Goal: Information Seeking & Learning: Learn about a topic

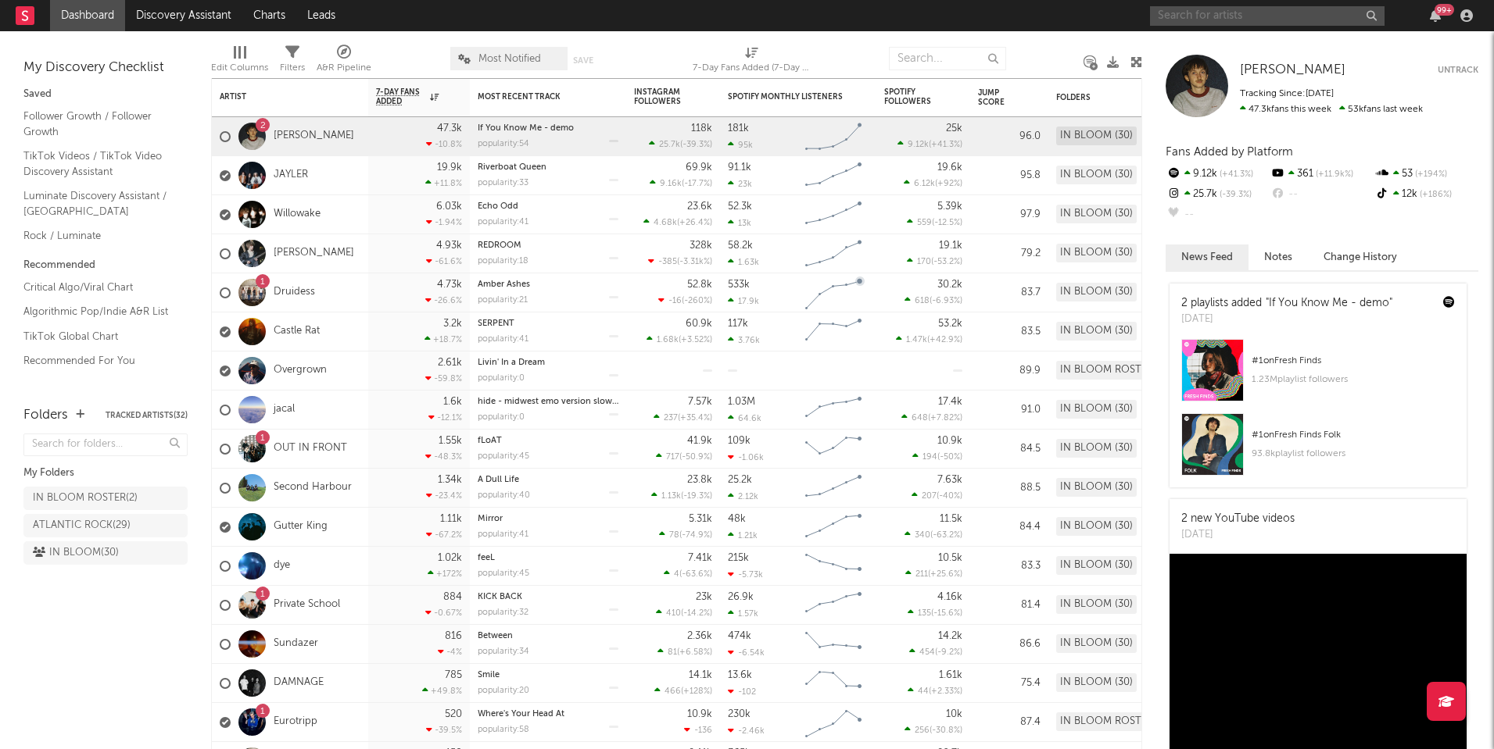
click at [1211, 21] on input "text" at bounding box center [1267, 16] width 234 height 20
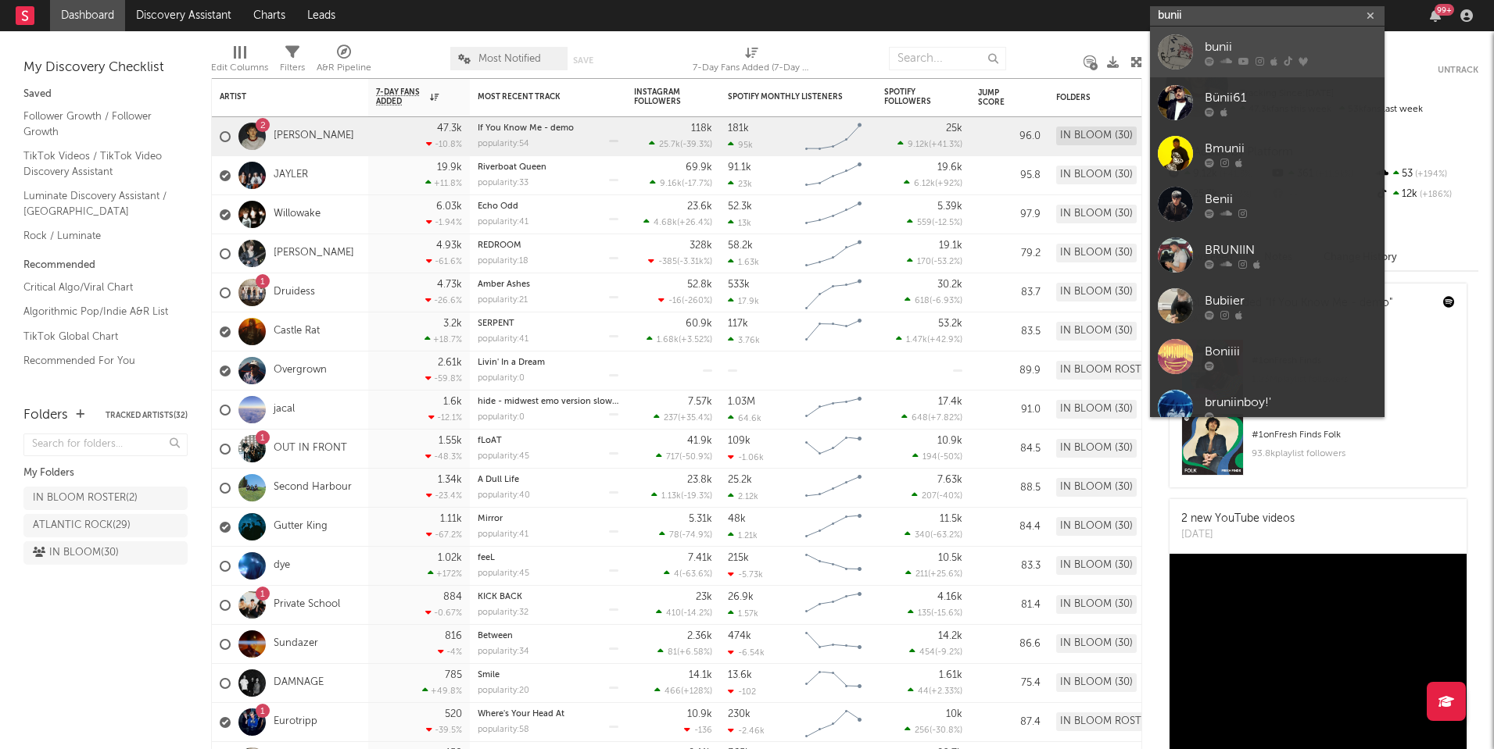
type input "bunii"
click at [1210, 53] on div "bunii" at bounding box center [1290, 47] width 172 height 19
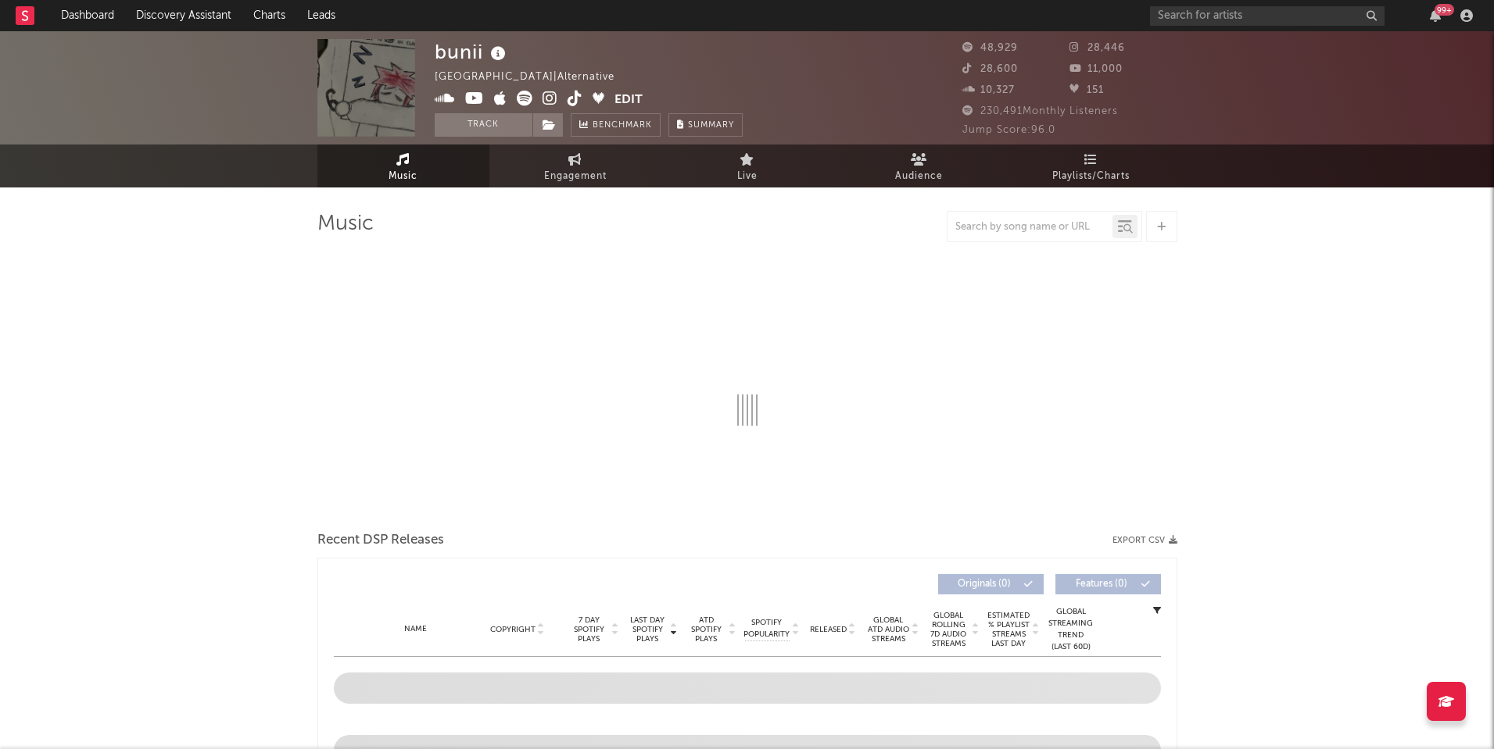
select select "6m"
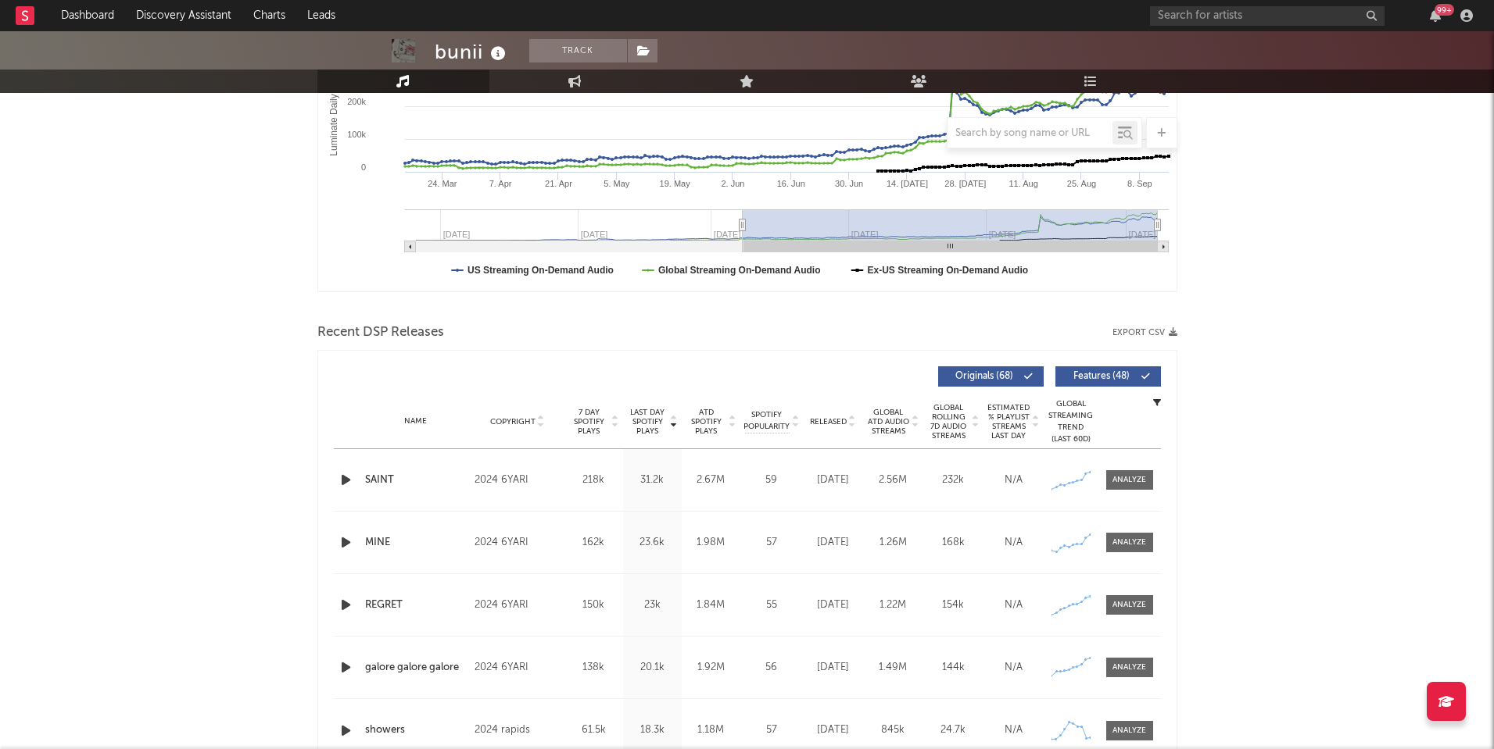
scroll to position [372, 0]
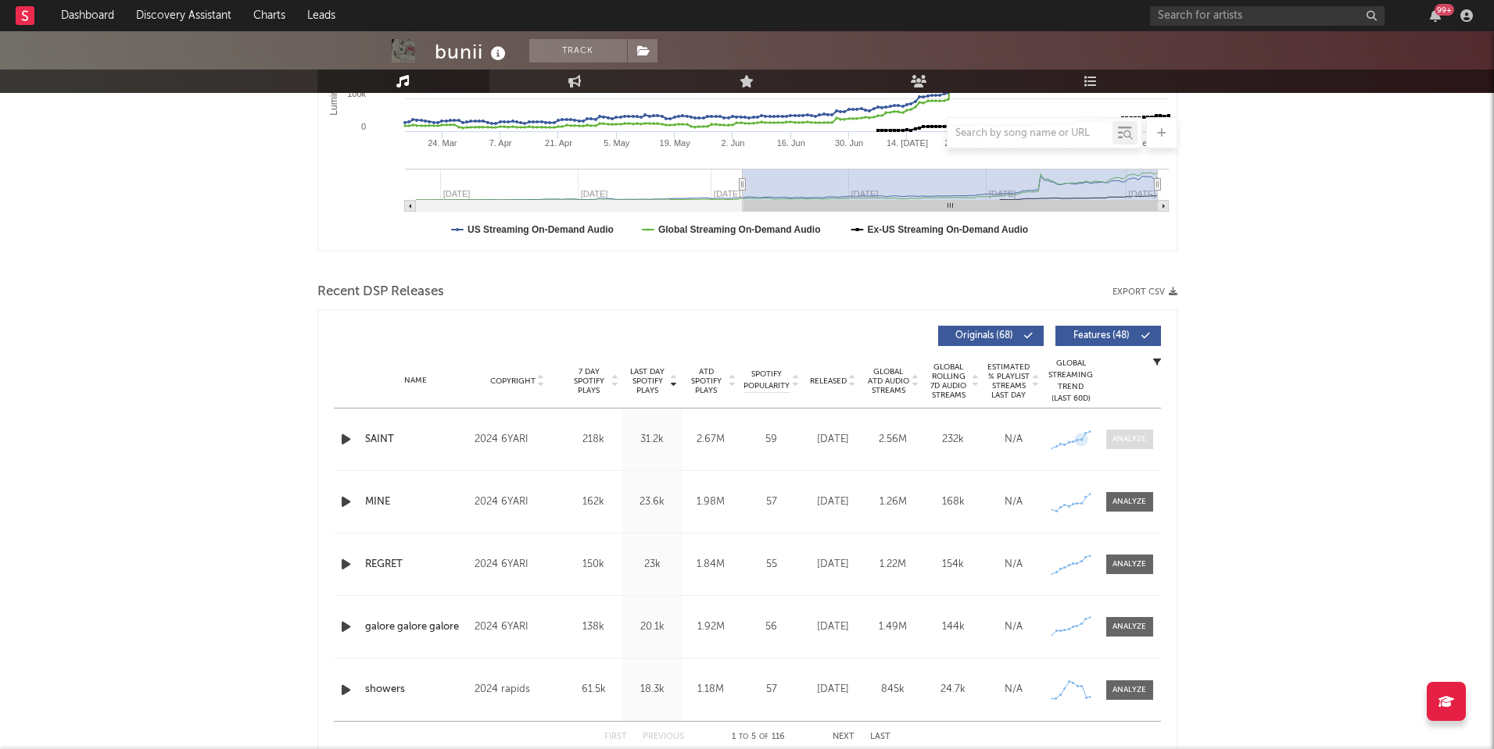
click at [1116, 434] on div at bounding box center [1129, 440] width 34 height 12
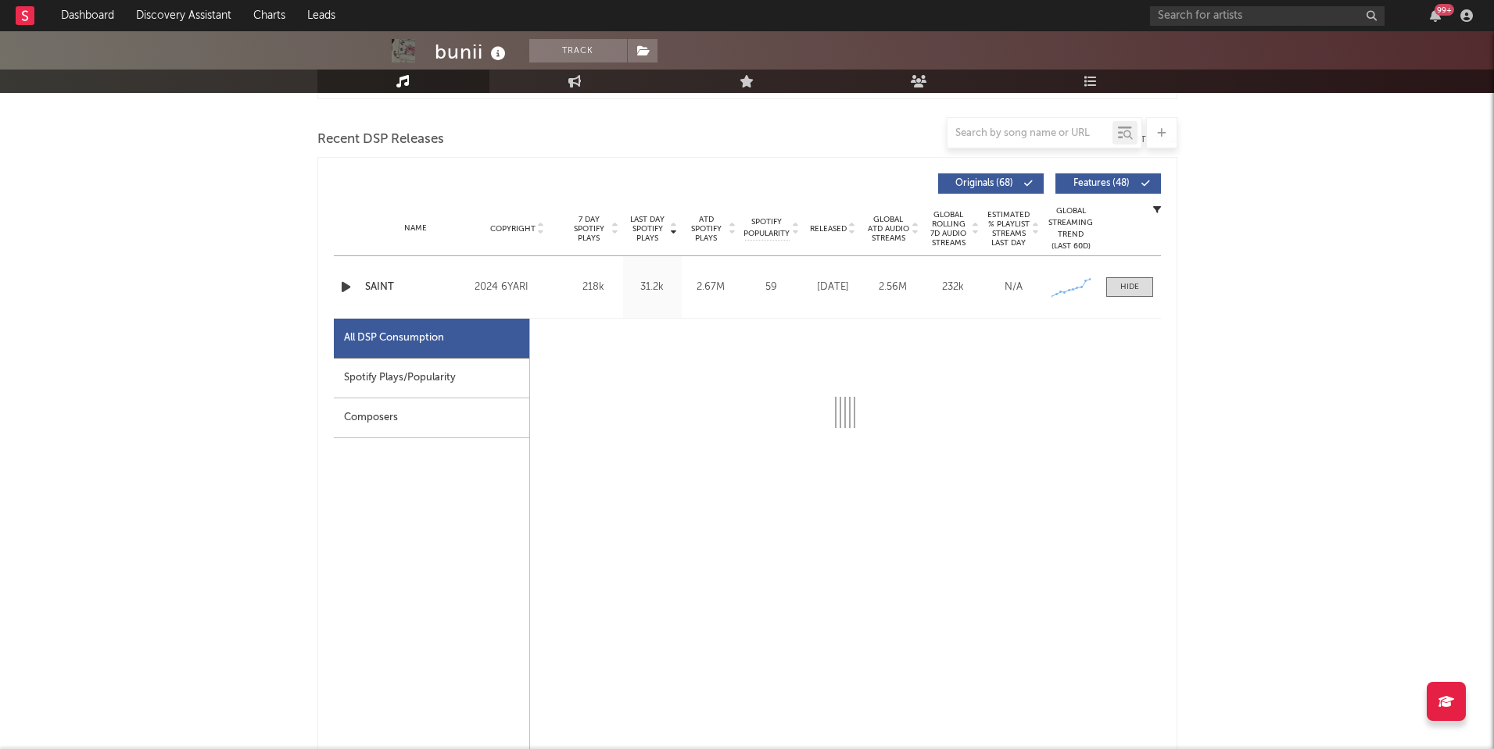
scroll to position [546, 0]
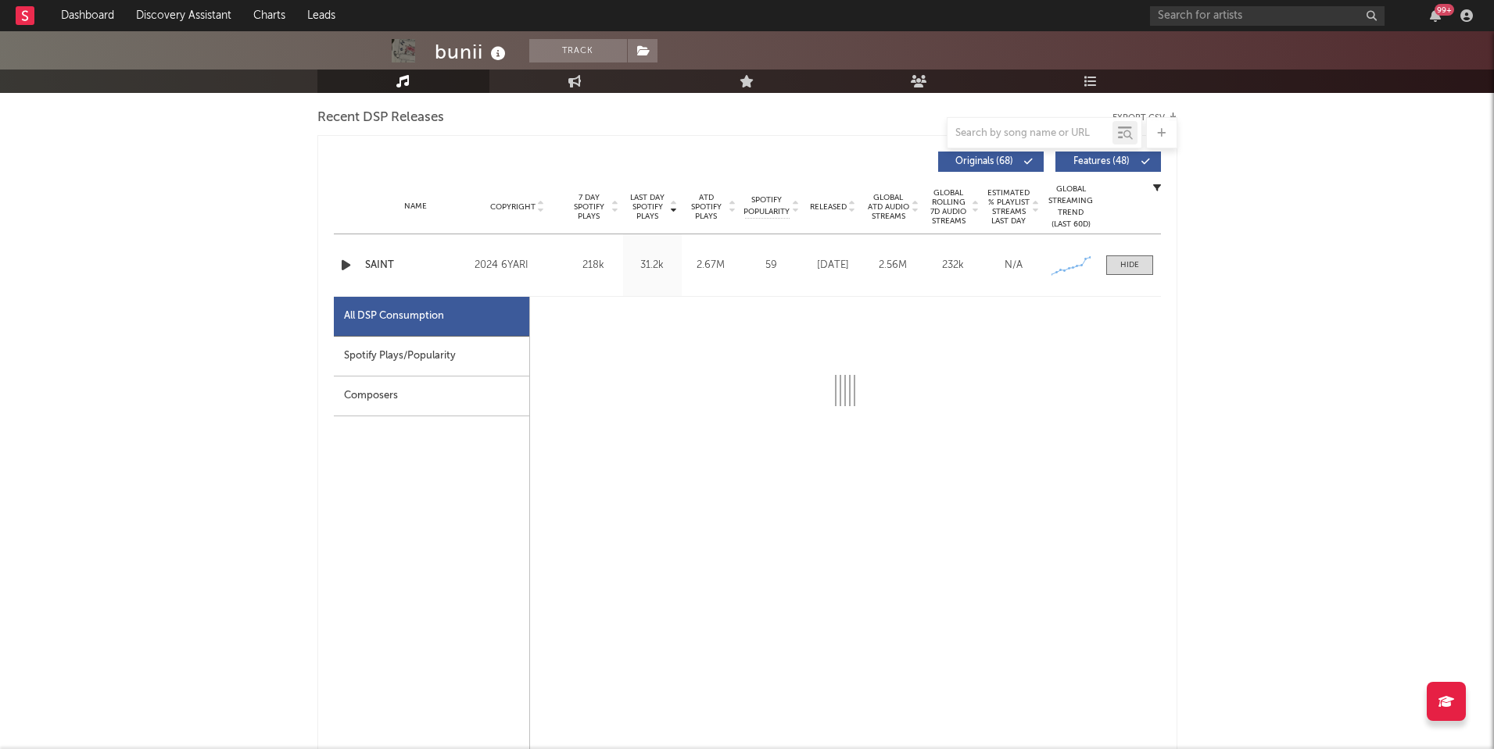
select select "6m"
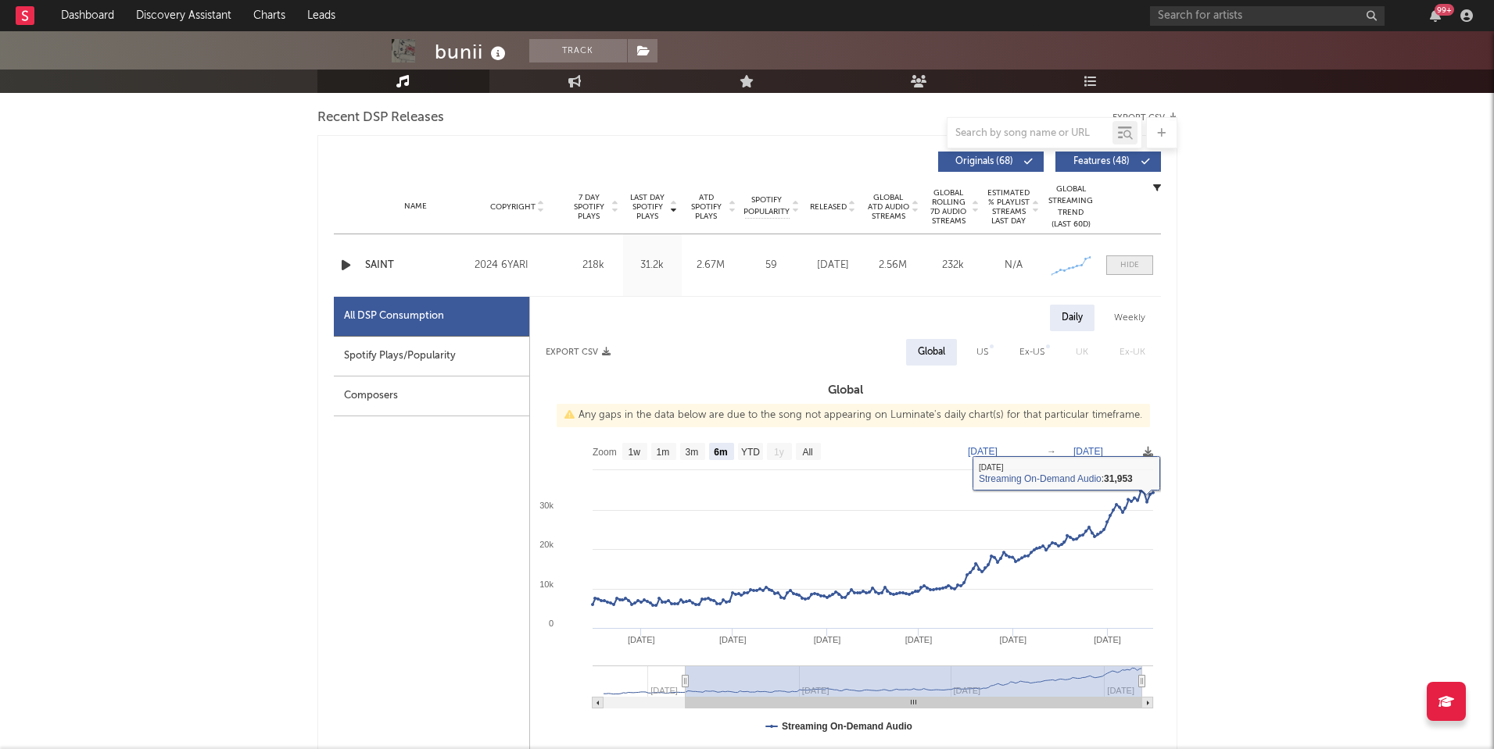
click at [1128, 260] on div at bounding box center [1129, 265] width 19 height 12
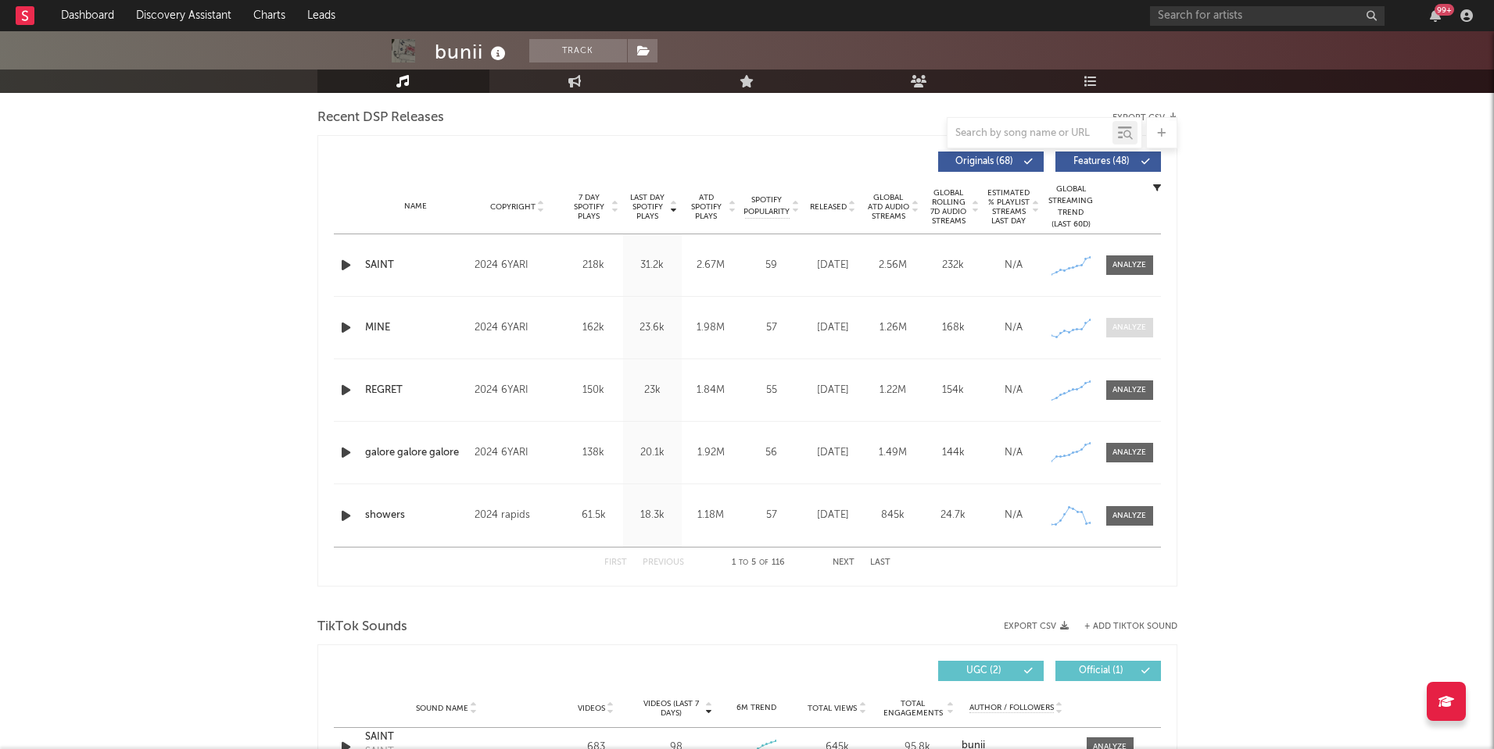
click at [1129, 336] on span at bounding box center [1129, 328] width 47 height 20
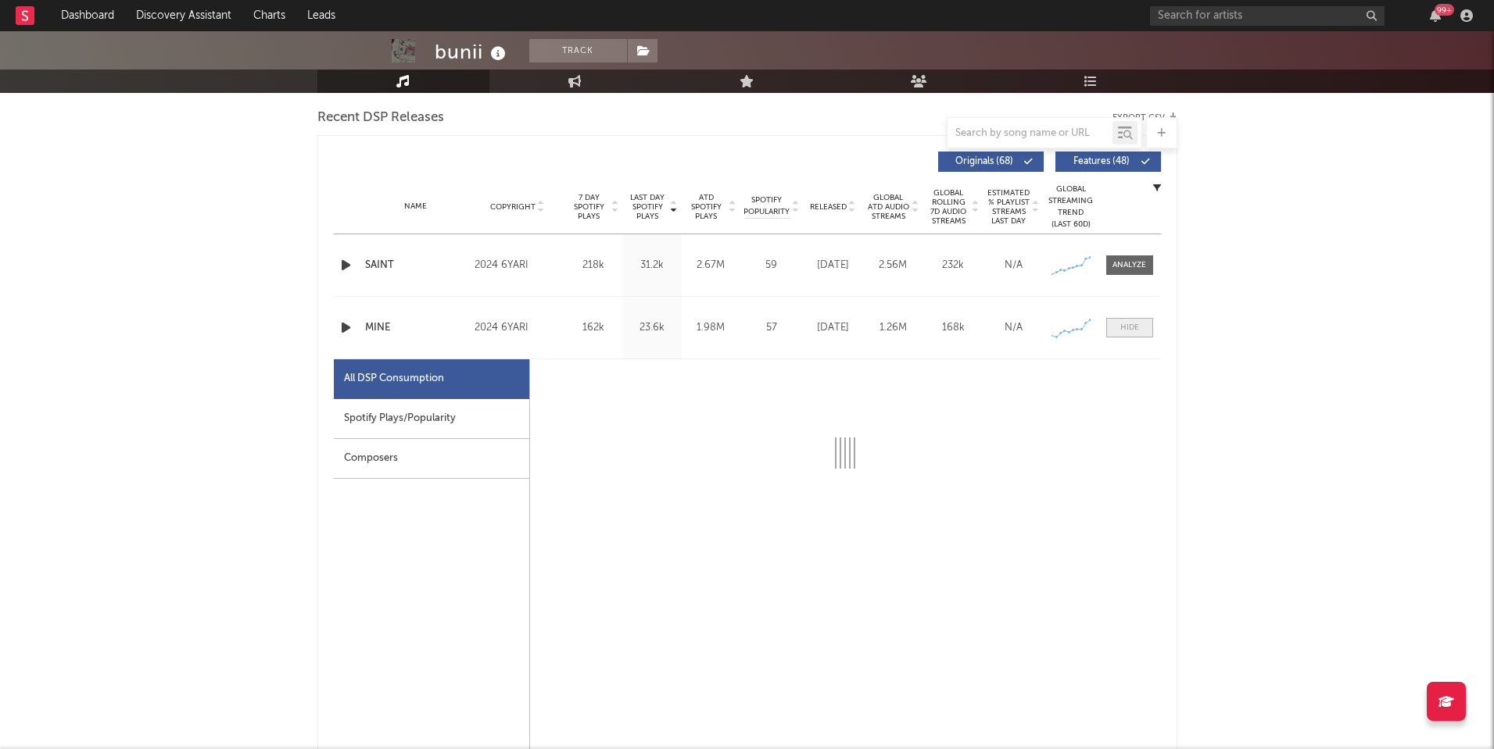
select select "1w"
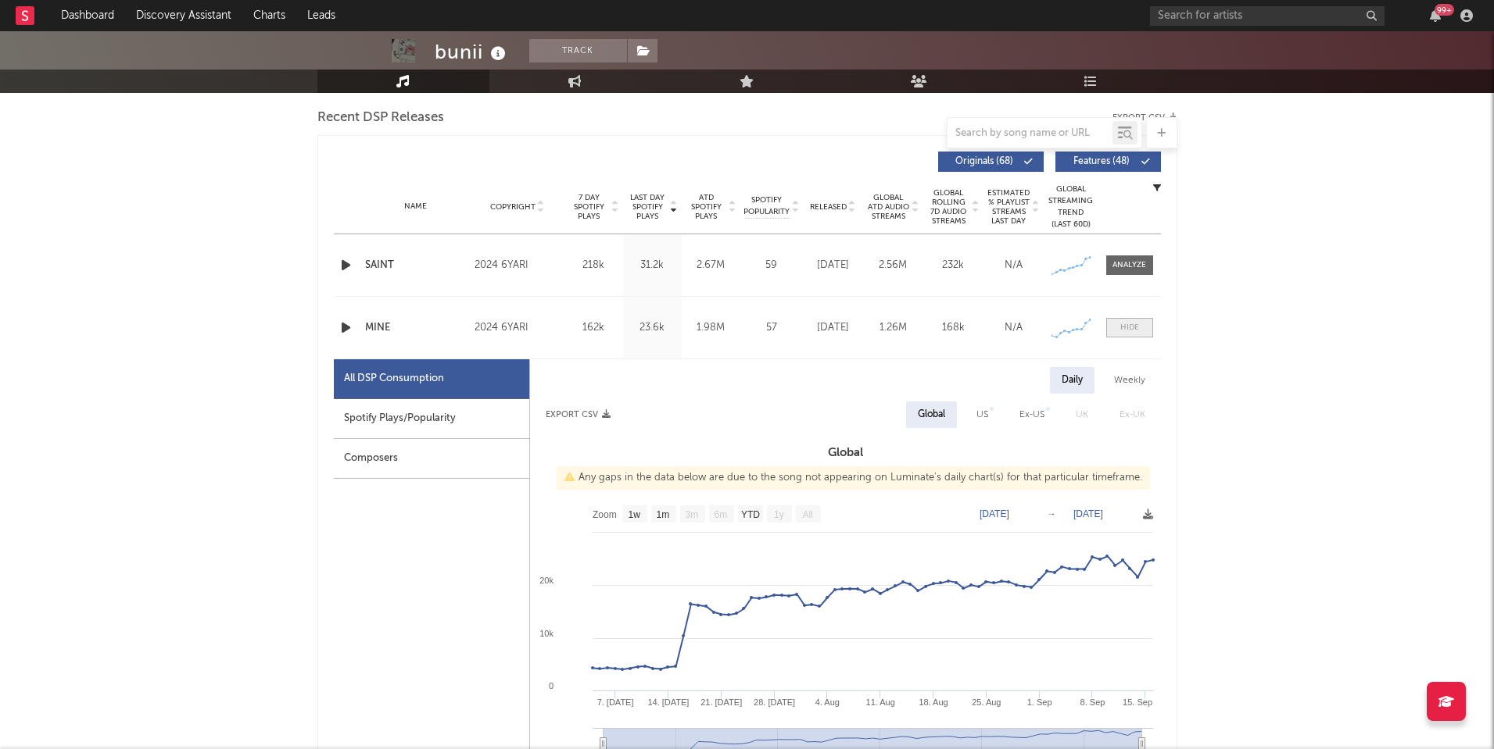
click at [1127, 332] on div at bounding box center [1129, 328] width 19 height 12
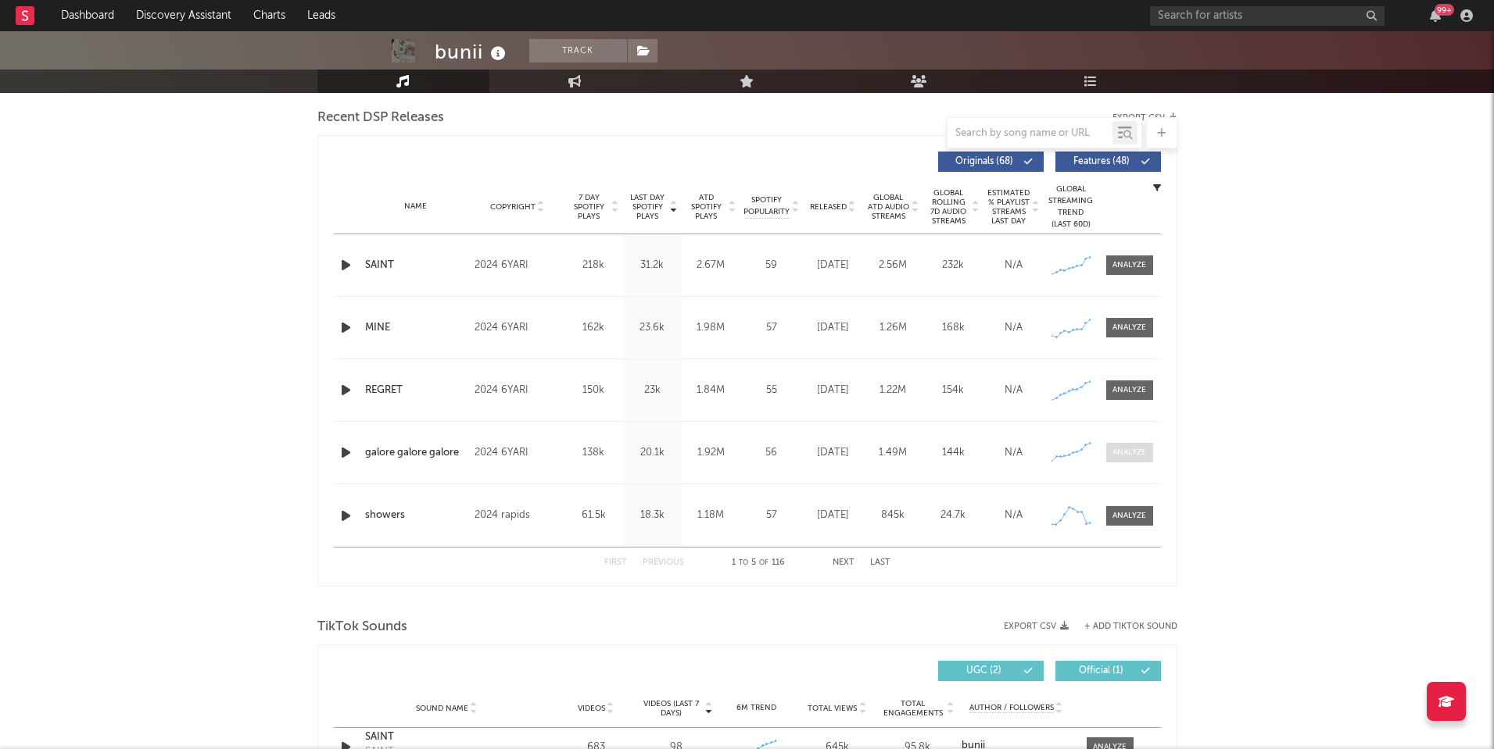
click at [1135, 454] on div at bounding box center [1129, 453] width 34 height 12
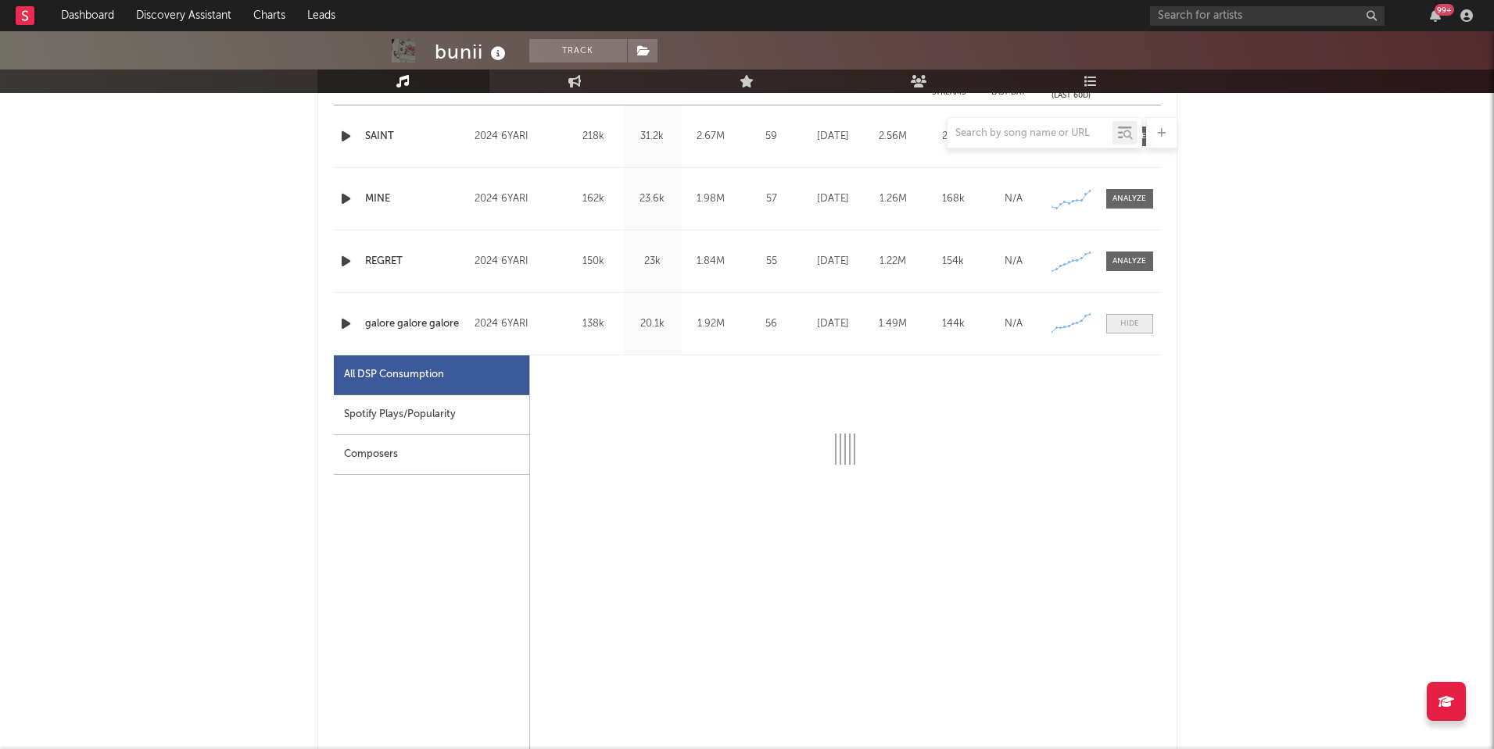
scroll to position [695, 0]
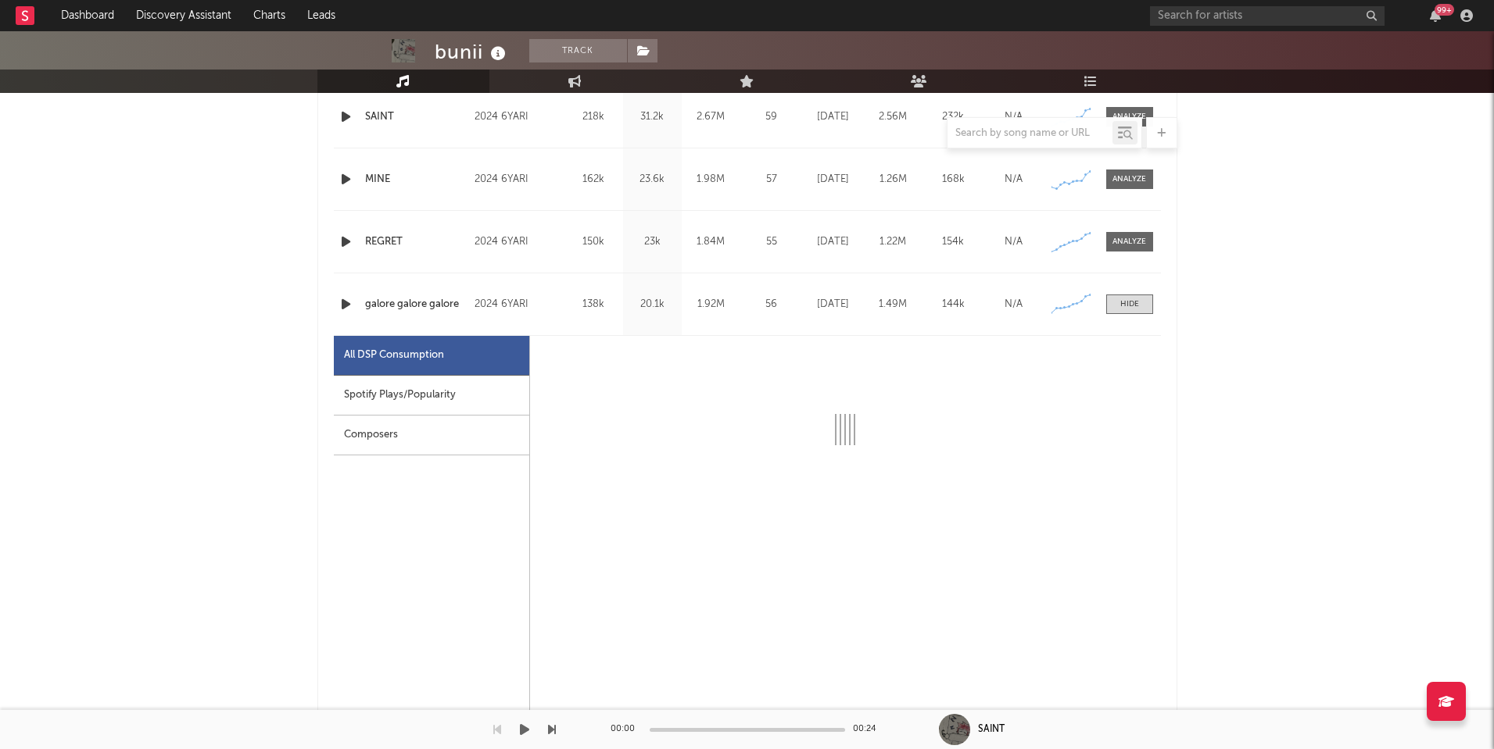
select select "6m"
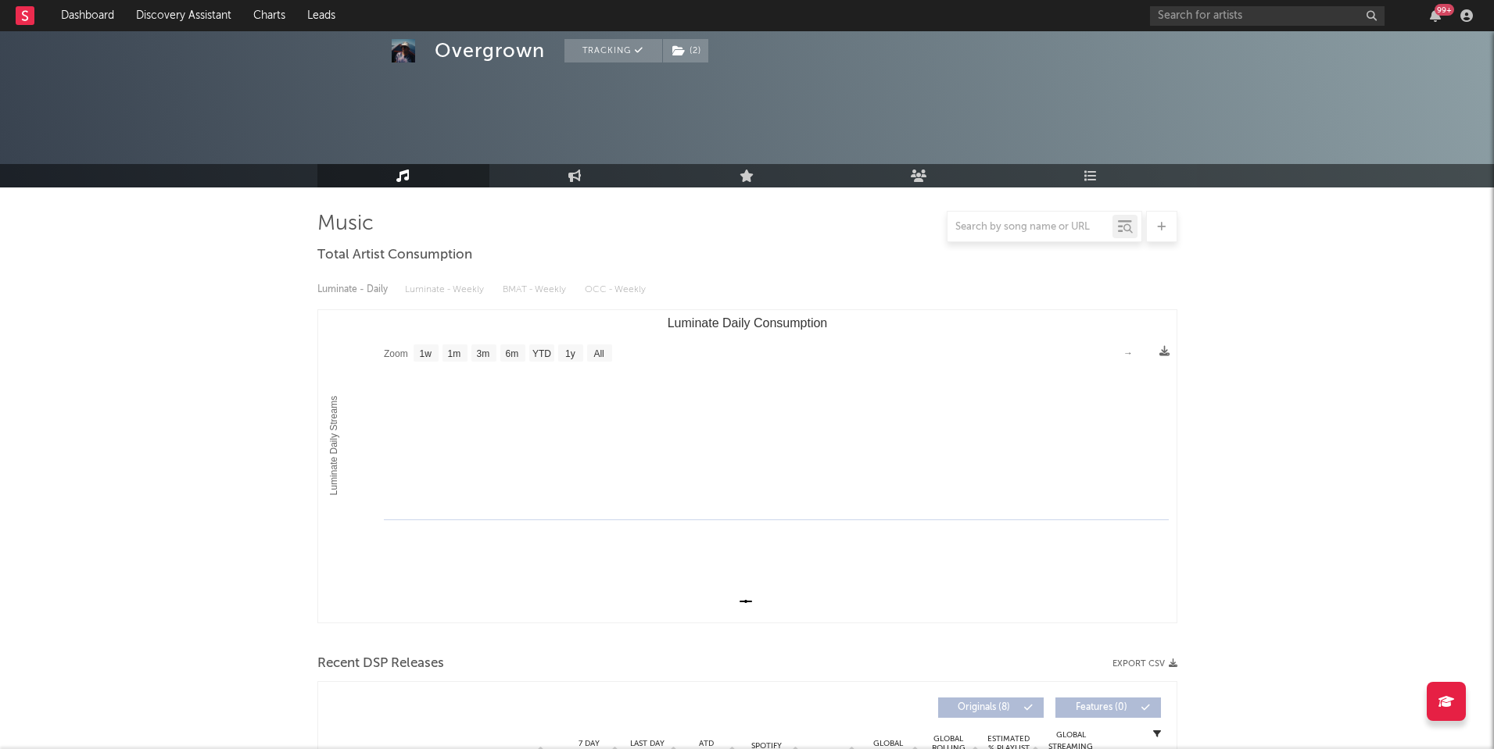
select select "1w"
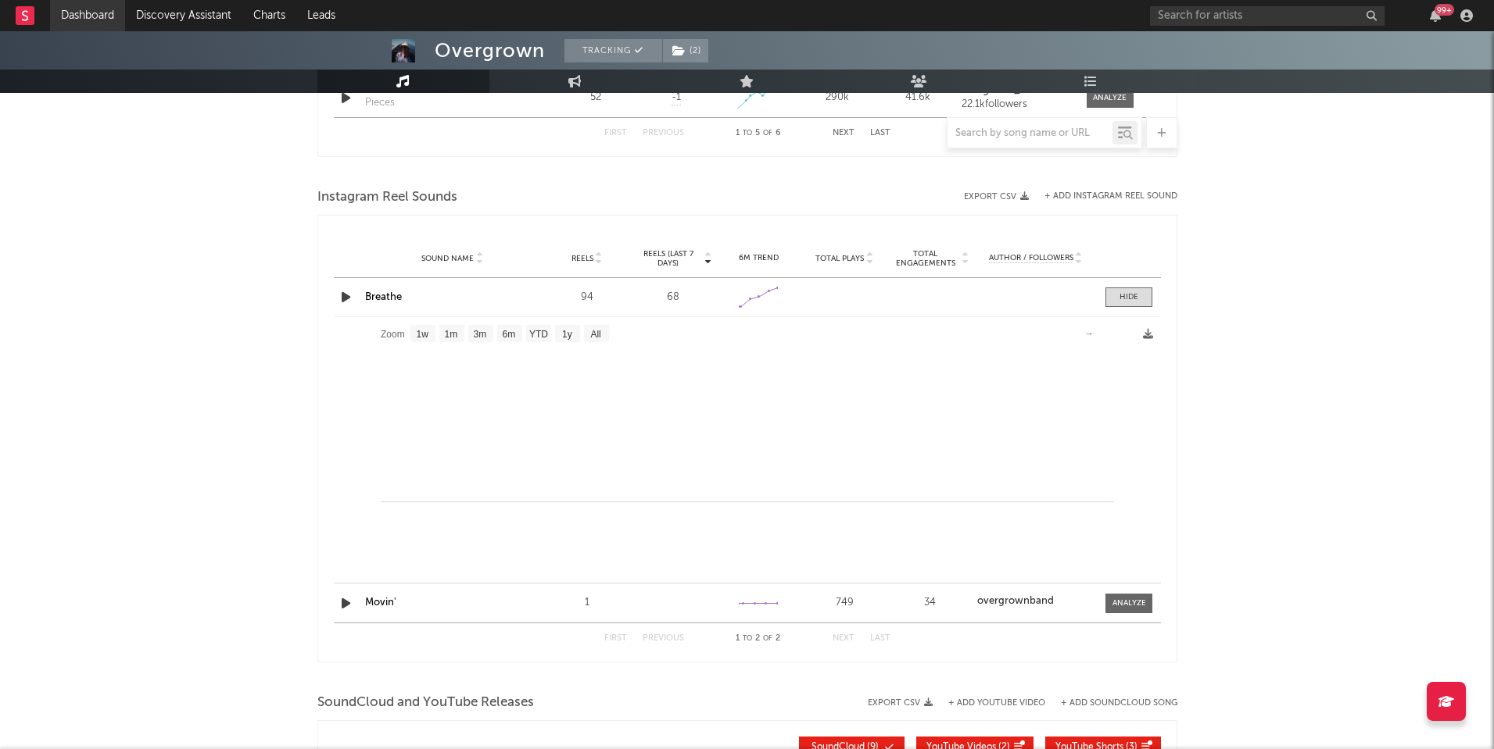
click at [91, 15] on link "Dashboard" at bounding box center [87, 15] width 75 height 31
